Goal: Task Accomplishment & Management: Use online tool/utility

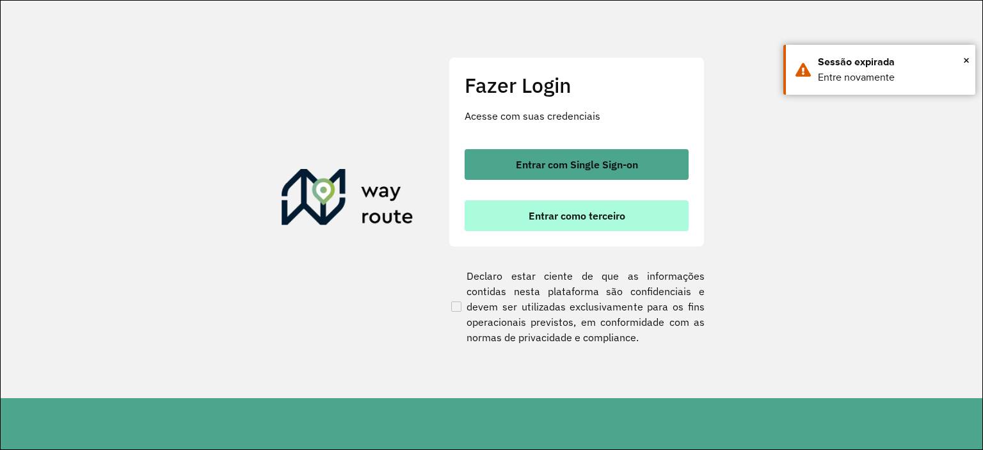
click at [612, 227] on button "Entrar como terceiro" at bounding box center [577, 215] width 224 height 31
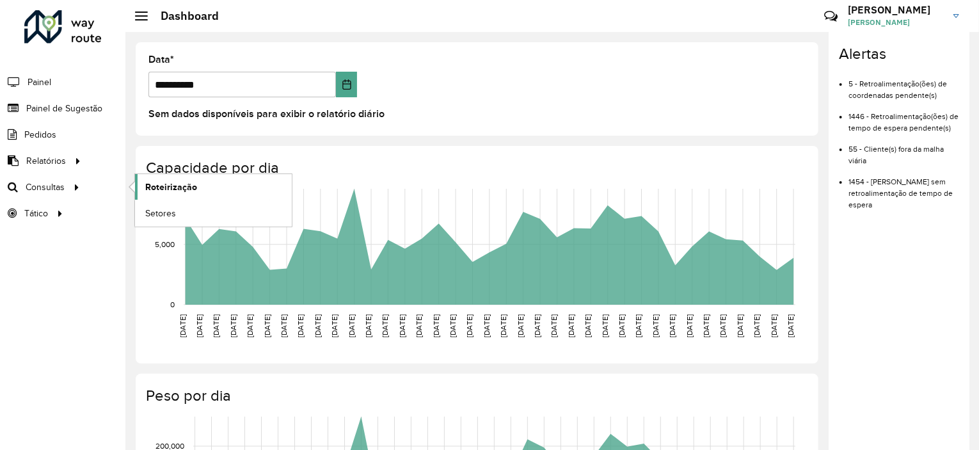
click at [155, 186] on span "Roteirização" at bounding box center [171, 186] width 52 height 13
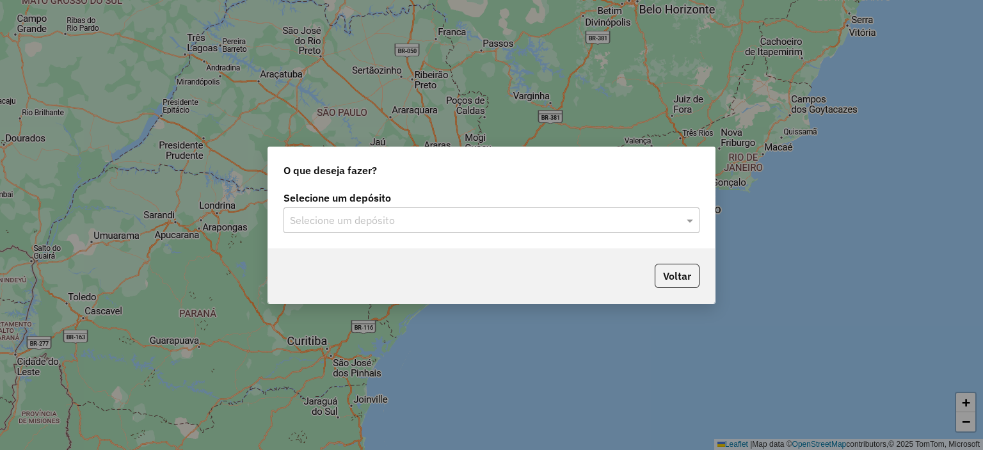
click at [541, 226] on input "text" at bounding box center [479, 220] width 378 height 15
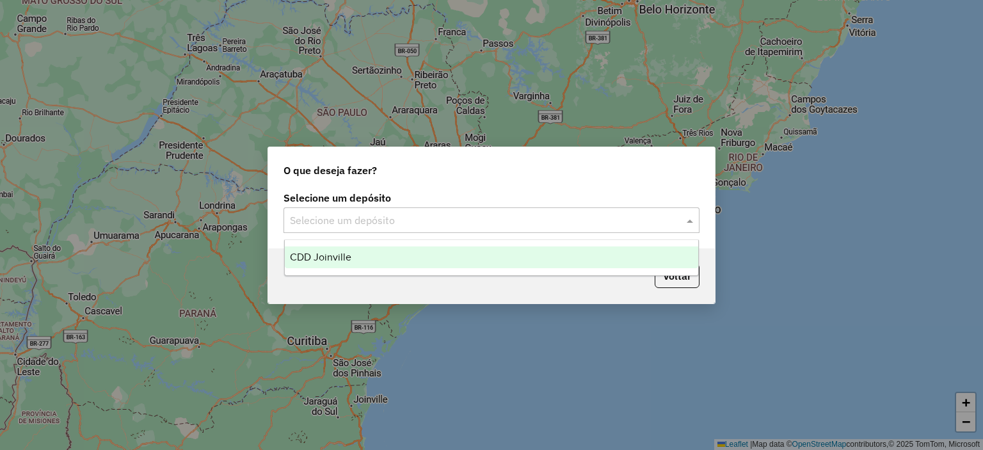
click at [525, 259] on div "CDD Joinville" at bounding box center [492, 257] width 414 height 22
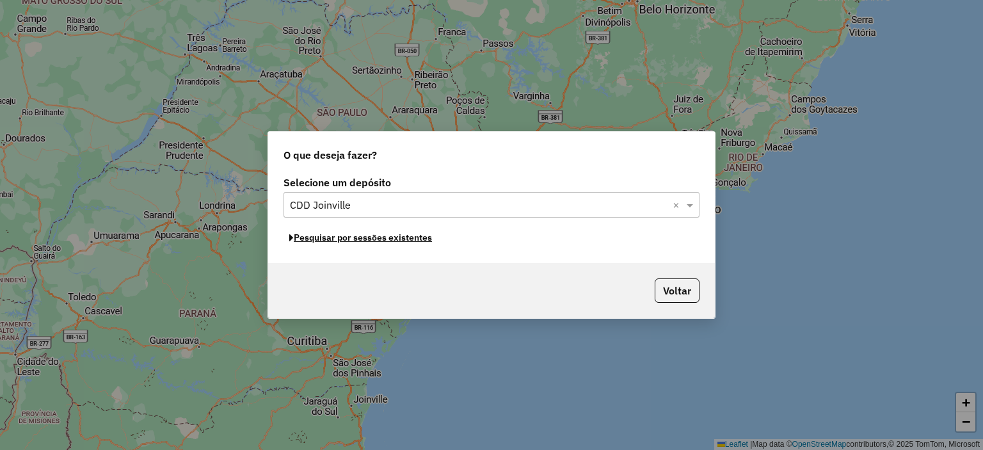
click at [425, 240] on button "Pesquisar por sessões existentes" at bounding box center [360, 238] width 154 height 20
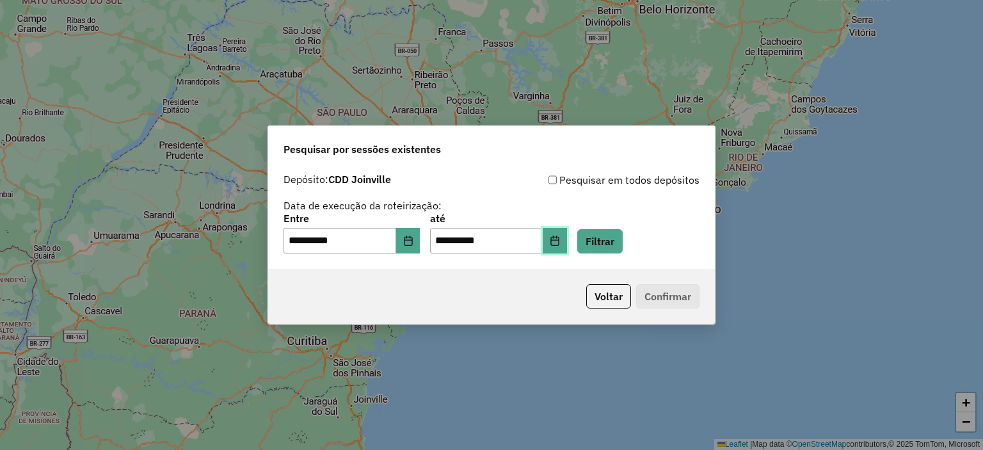
click at [560, 240] on icon "Choose Date" at bounding box center [555, 241] width 10 height 10
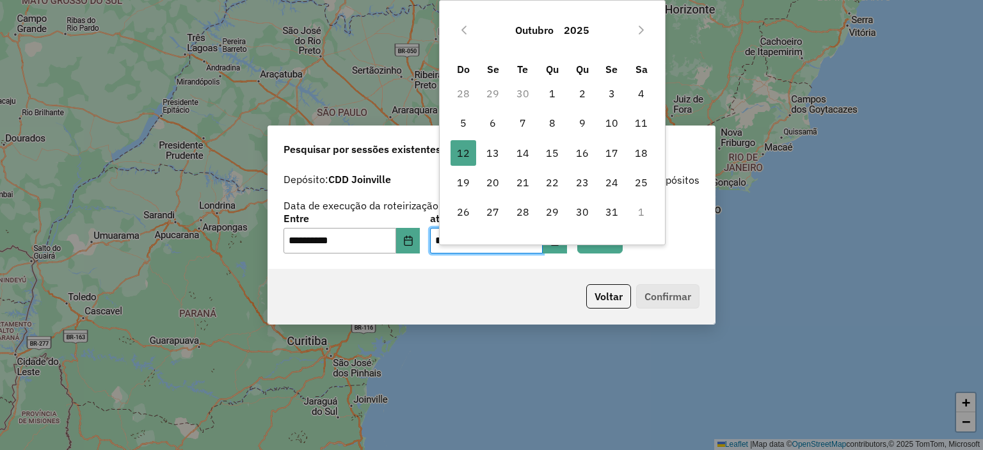
drag, startPoint x: 502, startPoint y: 155, endPoint x: 509, endPoint y: 170, distance: 16.3
click at [502, 156] on span "13" at bounding box center [493, 153] width 26 height 26
type input "**********"
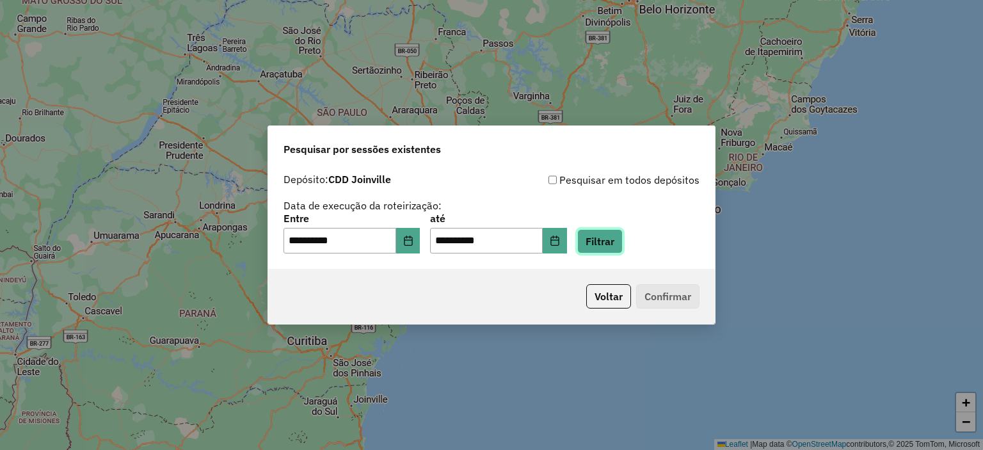
click at [596, 234] on button "Filtrar" at bounding box center [599, 241] width 45 height 24
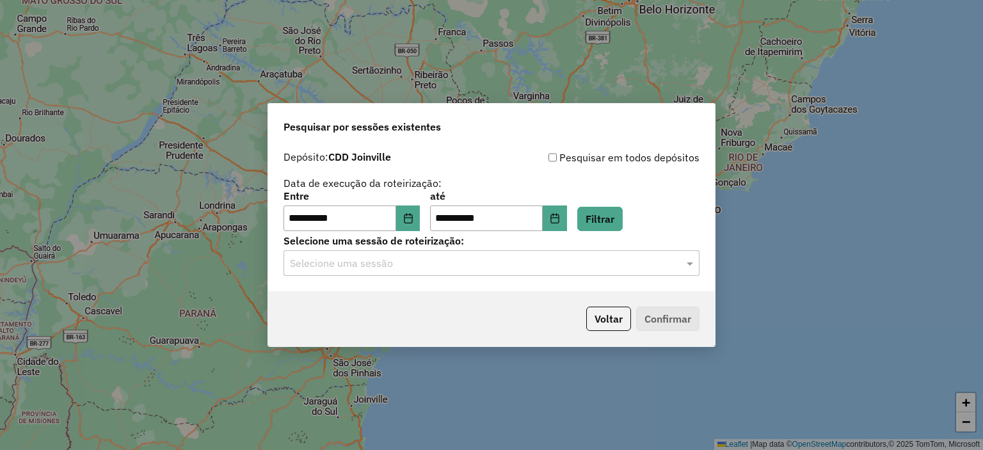
click at [440, 266] on input "text" at bounding box center [479, 263] width 378 height 15
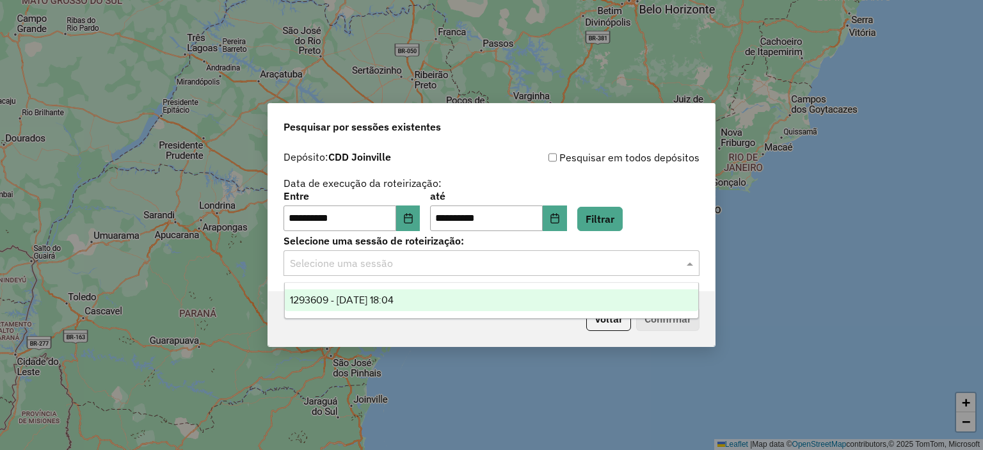
click at [425, 301] on div "1293609 - [DATE] 18:04" at bounding box center [492, 300] width 414 height 22
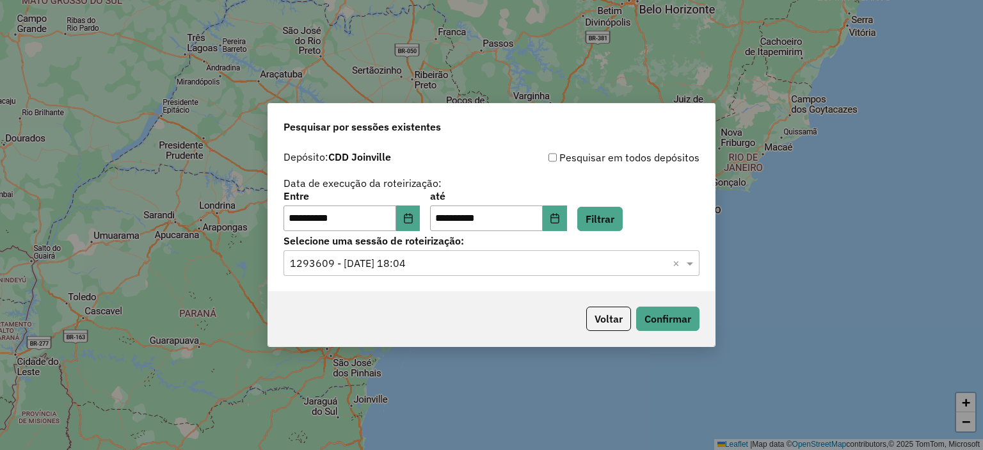
click at [635, 331] on div "Voltar Confirmar" at bounding box center [491, 318] width 447 height 55
click at [656, 322] on button "Confirmar" at bounding box center [667, 319] width 63 height 24
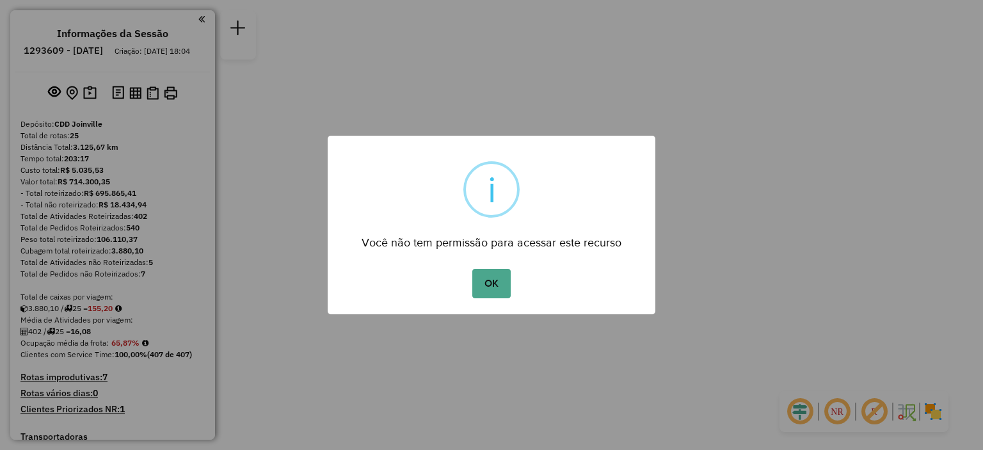
drag, startPoint x: 491, startPoint y: 289, endPoint x: 513, endPoint y: 289, distance: 21.8
click at [493, 288] on button "OK" at bounding box center [491, 283] width 38 height 29
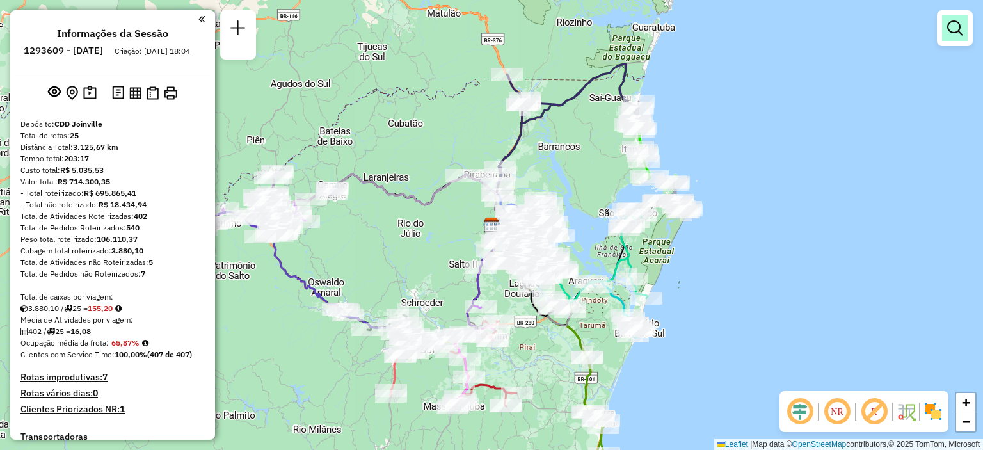
click at [952, 38] on link at bounding box center [955, 28] width 26 height 26
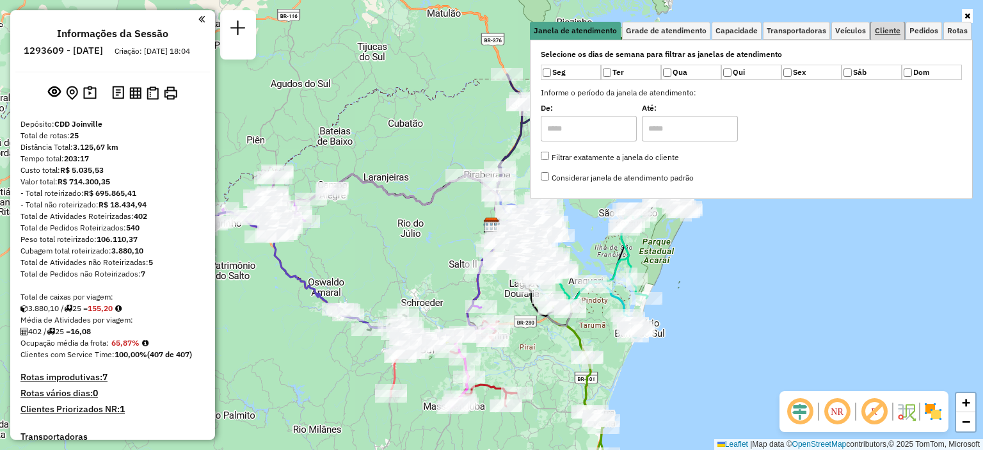
click at [894, 27] on span "Cliente" at bounding box center [888, 31] width 26 height 8
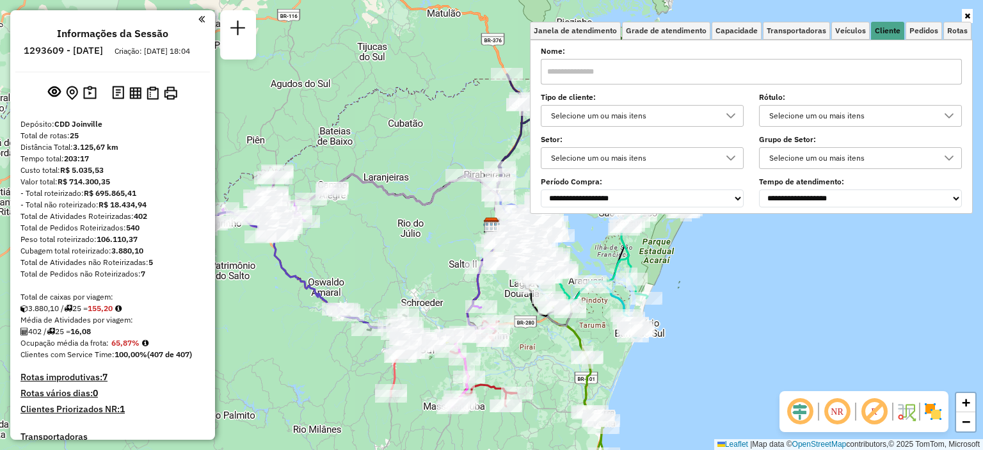
click at [640, 125] on div "Selecione um ou mais itens" at bounding box center [633, 116] width 172 height 20
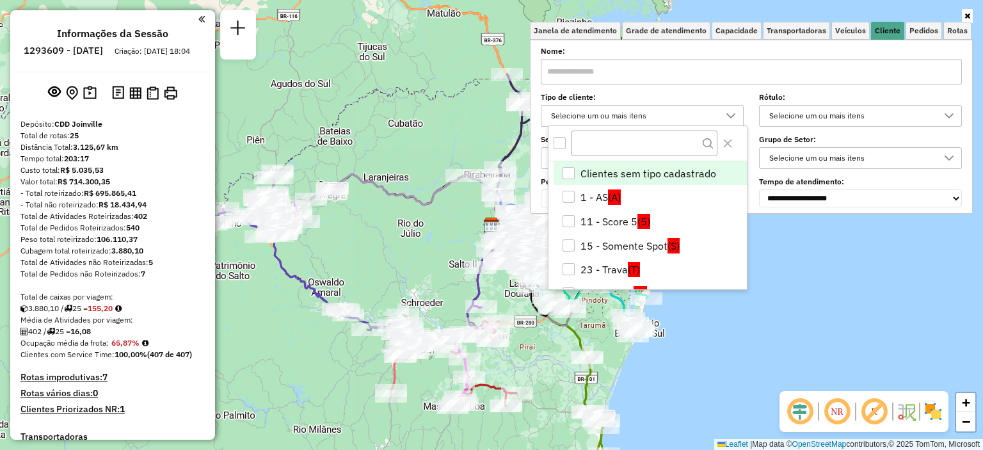
click at [645, 121] on div "Selecione um ou mais itens" at bounding box center [633, 116] width 172 height 20
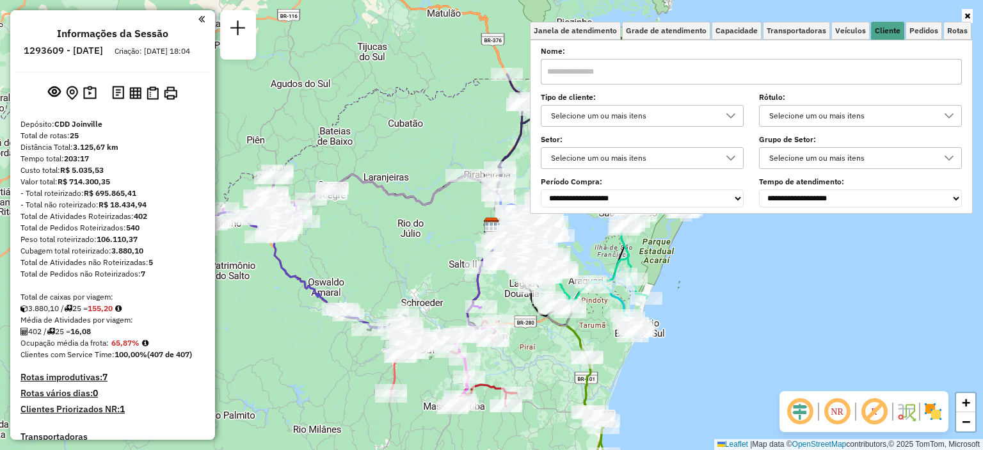
click at [645, 121] on div "Selecione um ou mais itens" at bounding box center [633, 116] width 172 height 20
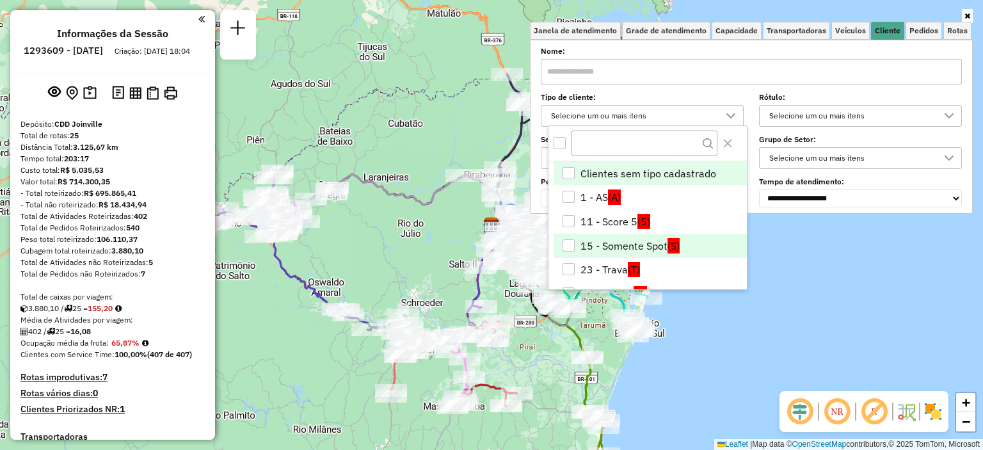
click at [623, 244] on li "15 - Somente Spot (S)" at bounding box center [650, 246] width 193 height 24
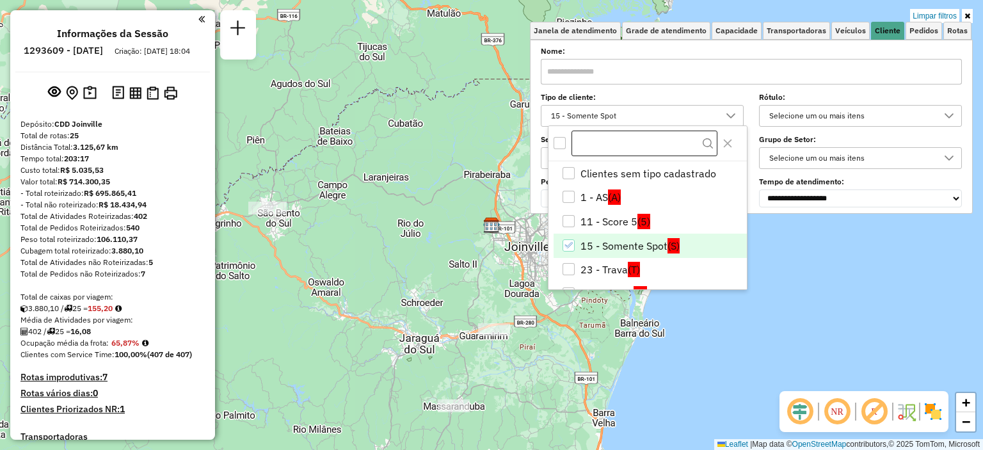
drag, startPoint x: 971, startPoint y: 16, endPoint x: 628, endPoint y: 140, distance: 364.8
click at [970, 16] on link at bounding box center [967, 16] width 11 height 14
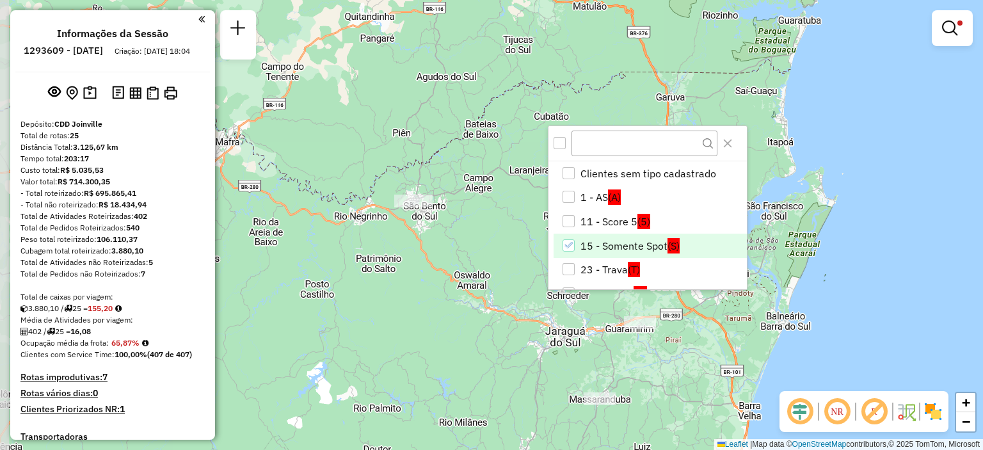
drag, startPoint x: 315, startPoint y: 261, endPoint x: 461, endPoint y: 254, distance: 146.1
click at [461, 254] on div "Limpar filtros Janela de atendimento Grade de atendimento Capacidade Transporta…" at bounding box center [491, 225] width 983 height 450
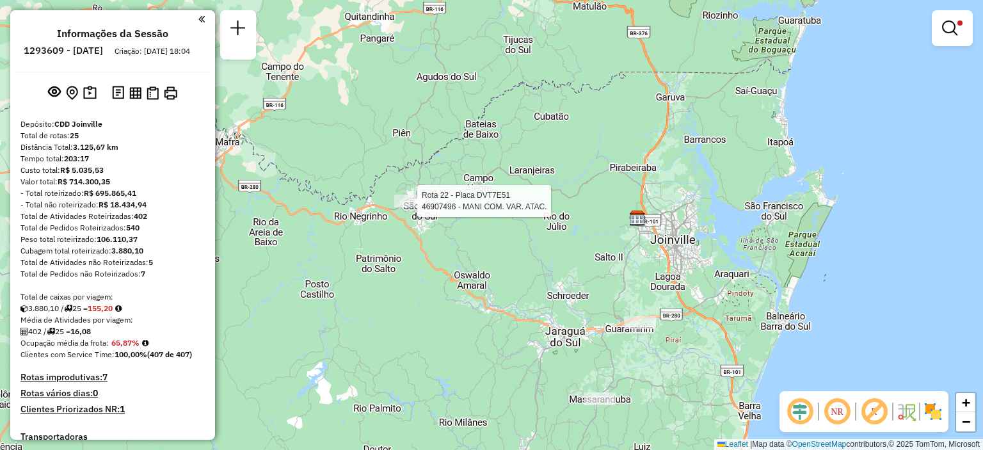
select select "**********"
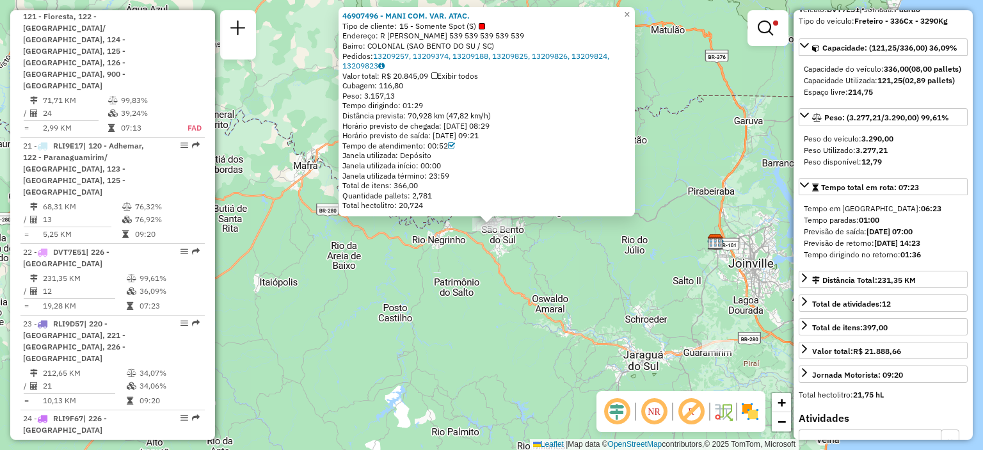
scroll to position [128, 0]
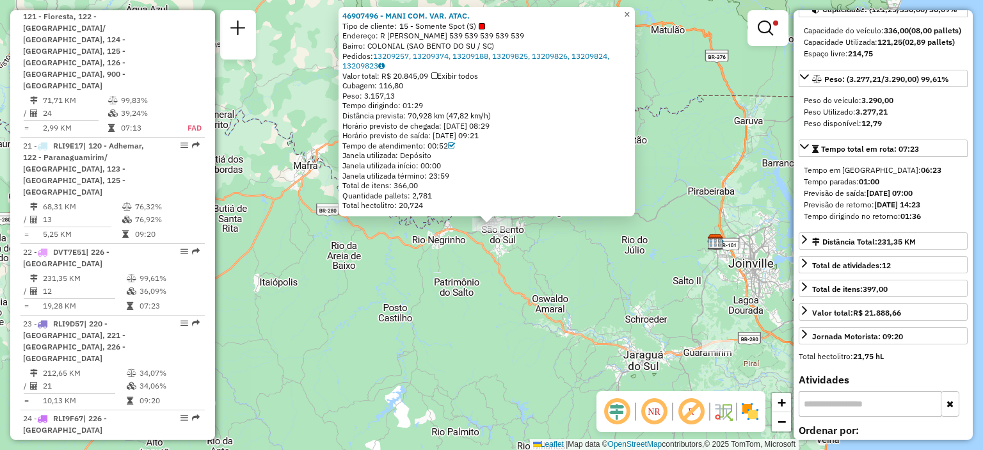
click at [630, 10] on span "×" at bounding box center [627, 14] width 6 height 11
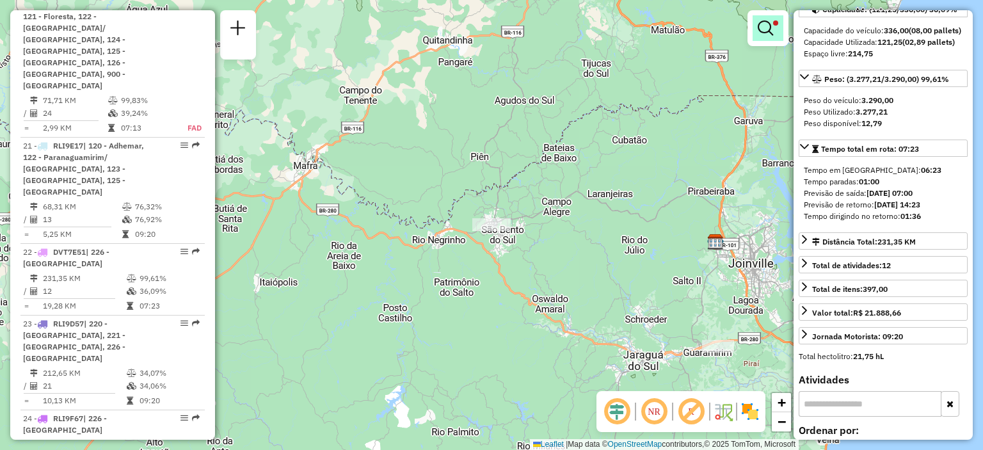
click at [763, 30] on em at bounding box center [765, 27] width 15 height 15
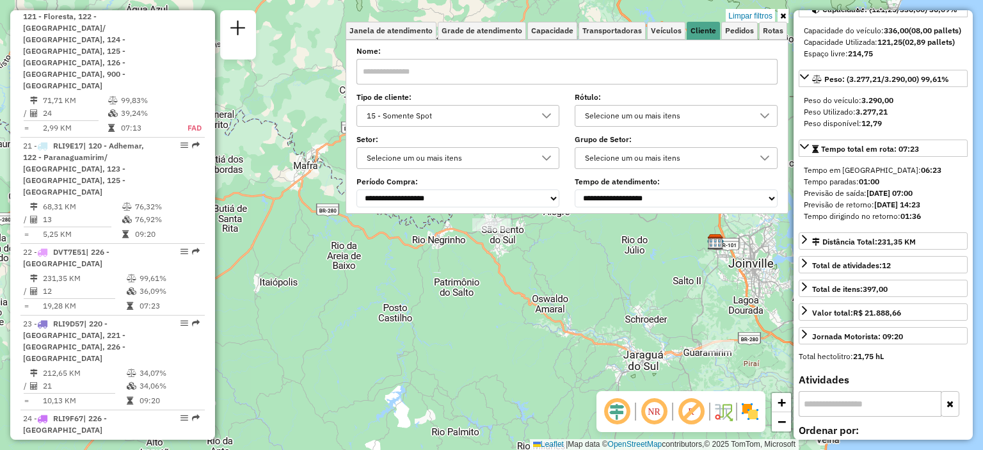
click at [484, 109] on div "15 - Somente Spot" at bounding box center [448, 116] width 172 height 20
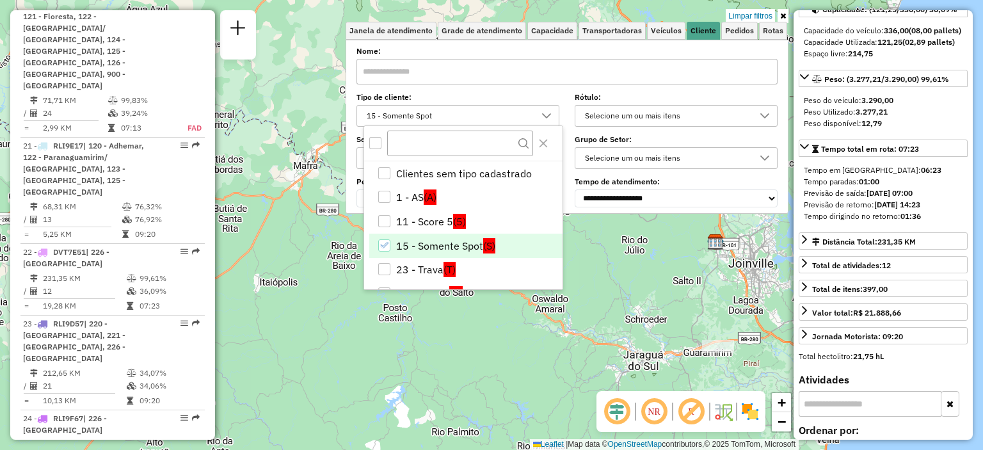
click at [438, 245] on li "15 - Somente Spot (S)" at bounding box center [465, 246] width 193 height 24
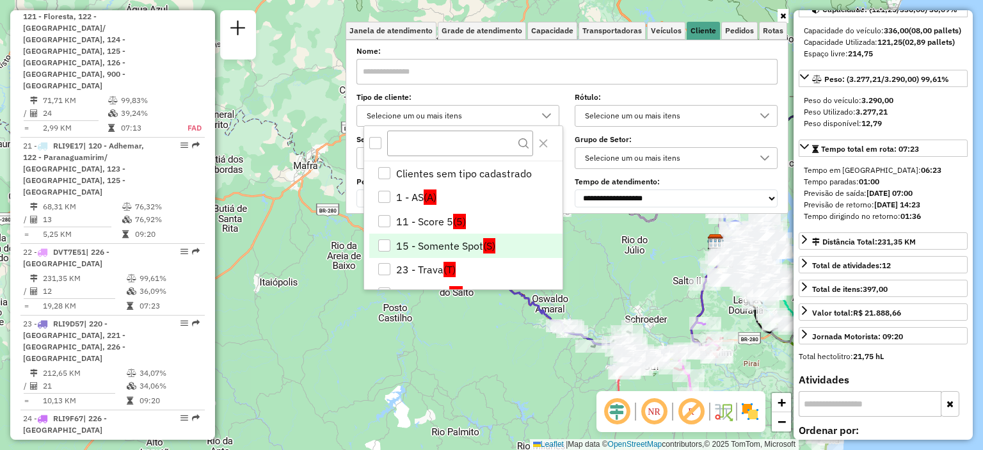
click at [627, 242] on div "Janela de atendimento Grade de atendimento Capacidade Transportadoras Veículos …" at bounding box center [491, 225] width 983 height 450
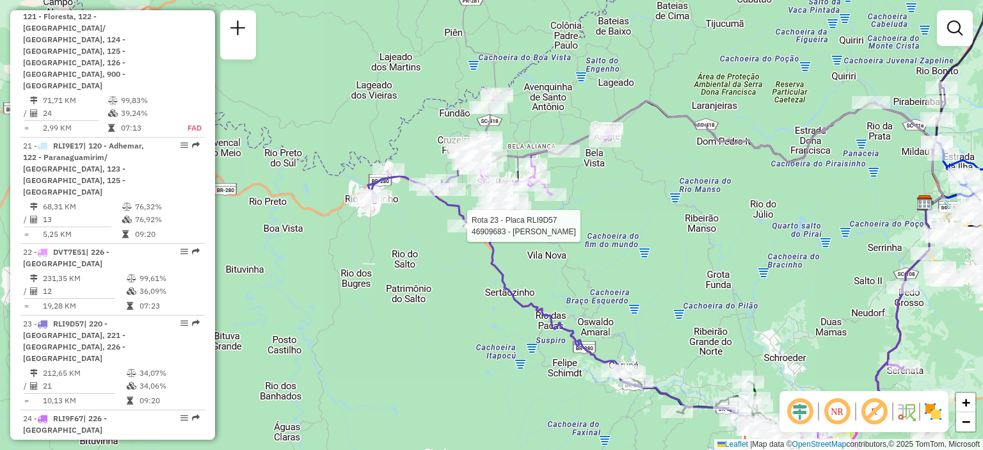
select select "**********"
